Goal: Check status: Check status

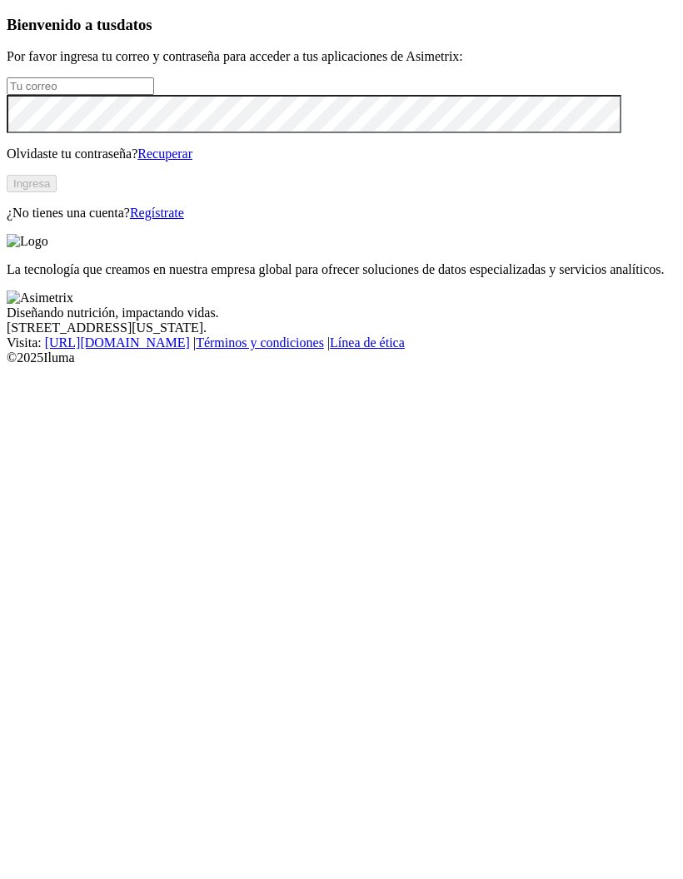
click at [154, 95] on input "email" at bounding box center [80, 85] width 147 height 17
type input "[PERSON_NAME][EMAIL_ADDRESS][DOMAIN_NAME]"
click at [57, 192] on button "Ingresa" at bounding box center [32, 183] width 50 height 17
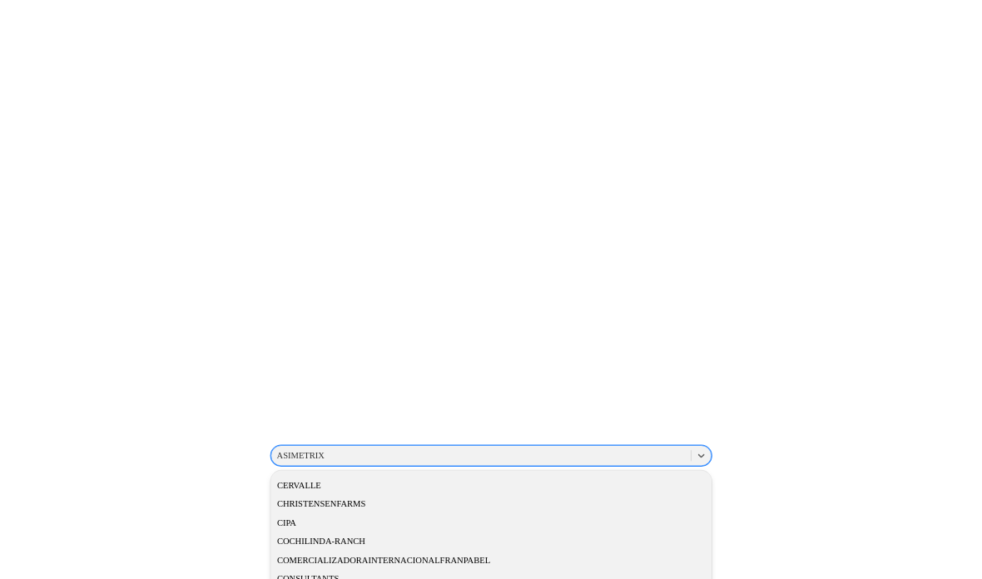
scroll to position [824, 15]
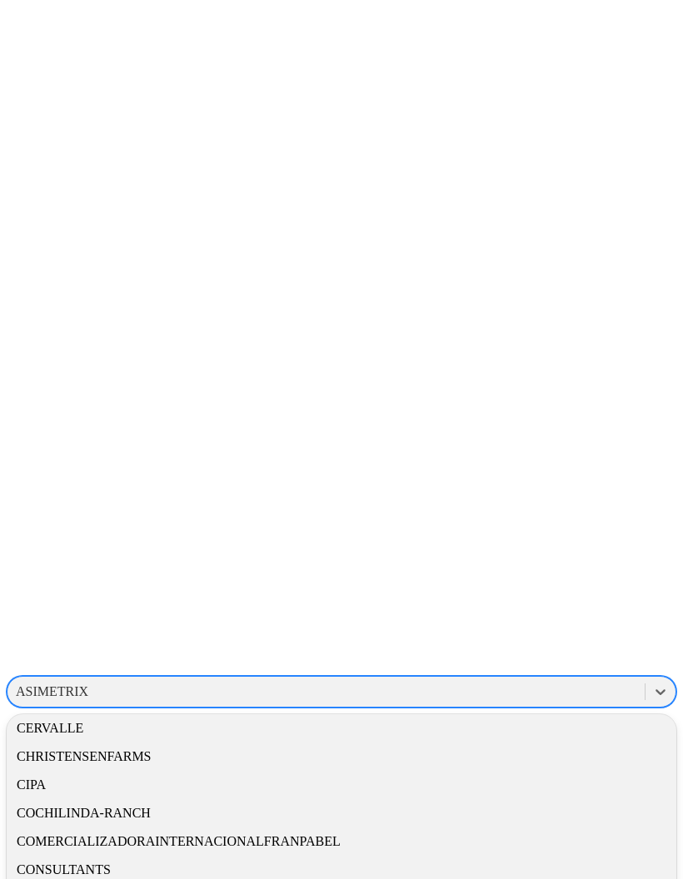
click at [476, 714] on div "CERVALLE" at bounding box center [341, 728] width 669 height 28
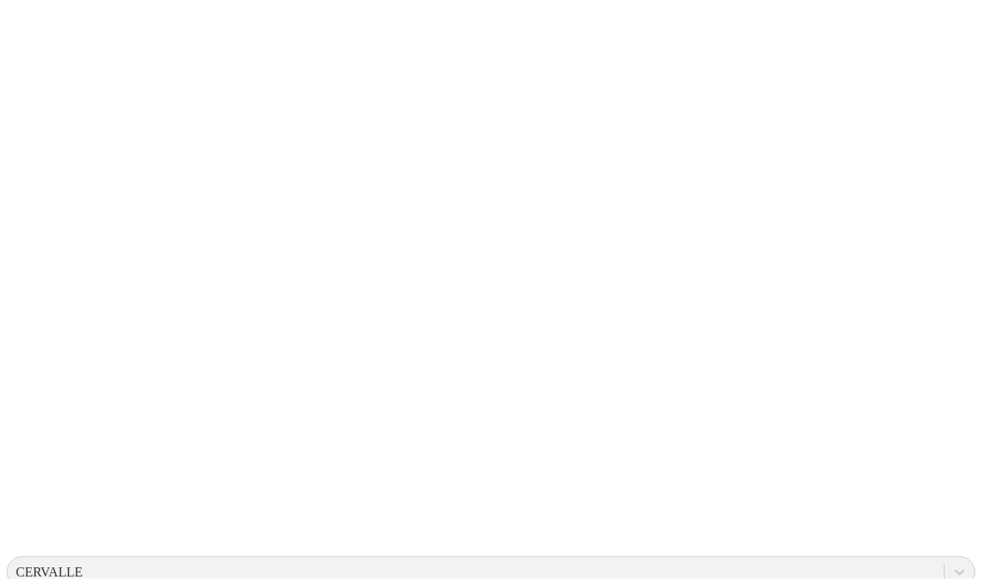
scroll to position [99, 0]
